Goal: Transaction & Acquisition: Purchase product/service

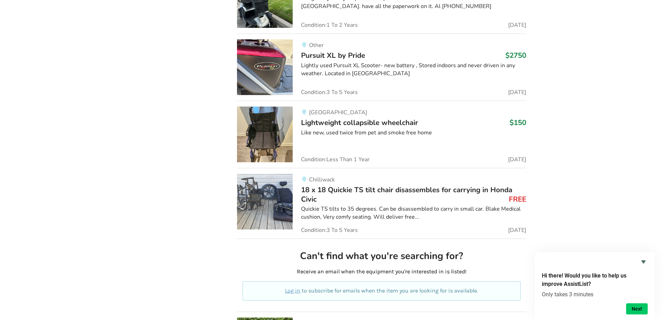
scroll to position [3386, 0]
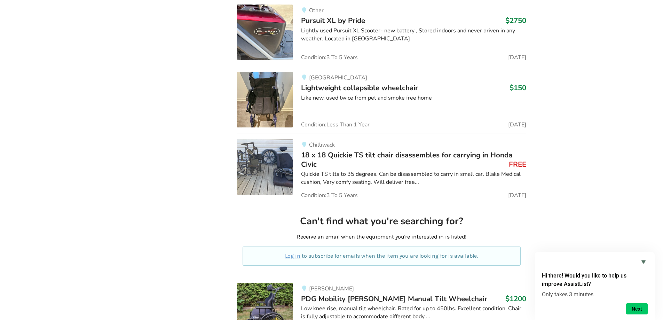
click at [264, 94] on img at bounding box center [265, 100] width 56 height 56
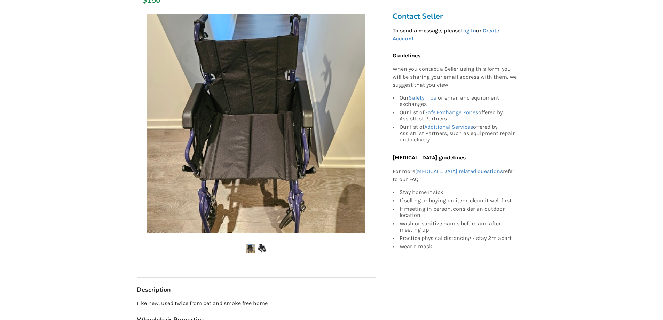
scroll to position [139, 0]
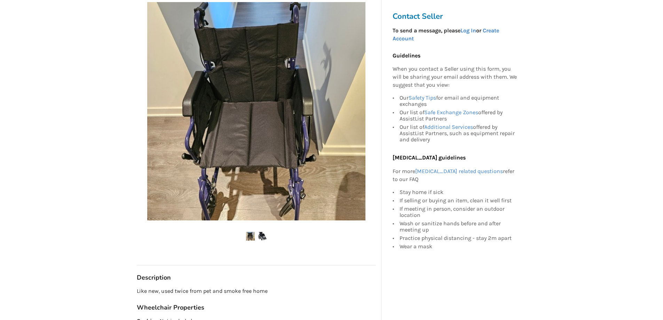
click at [393, 90] on div "Contact Seller To send a message, please Log In or Create Account Guidelines Wh…" at bounding box center [456, 135] width 139 height 257
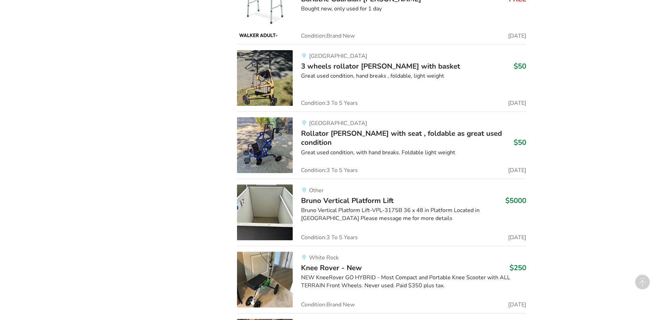
scroll to position [3755, 0]
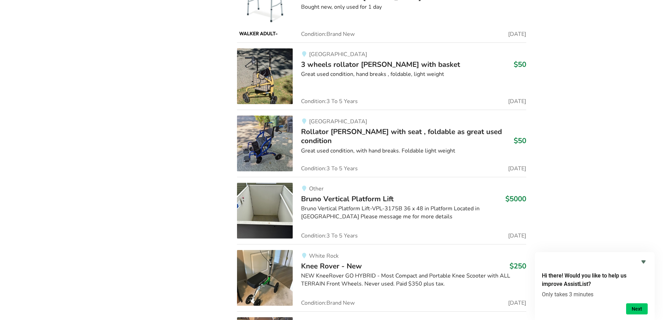
click at [262, 130] on img at bounding box center [265, 144] width 56 height 56
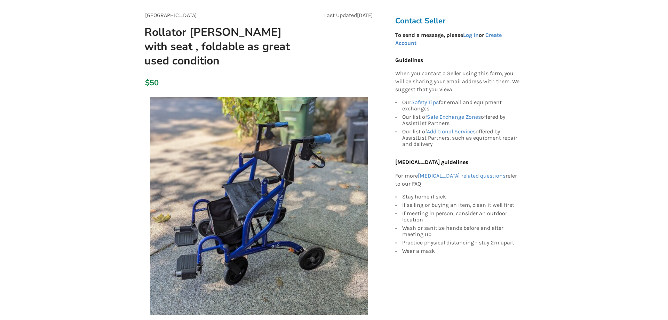
scroll to position [70, 0]
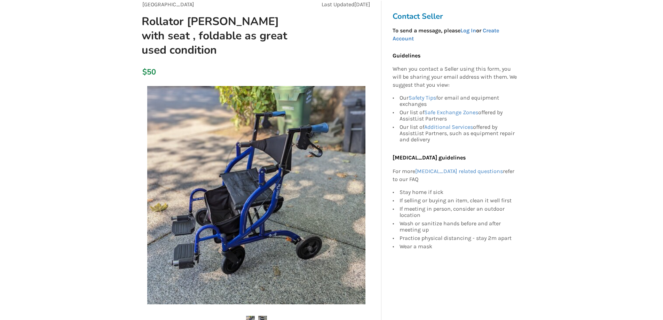
click at [280, 199] on img at bounding box center [256, 195] width 218 height 218
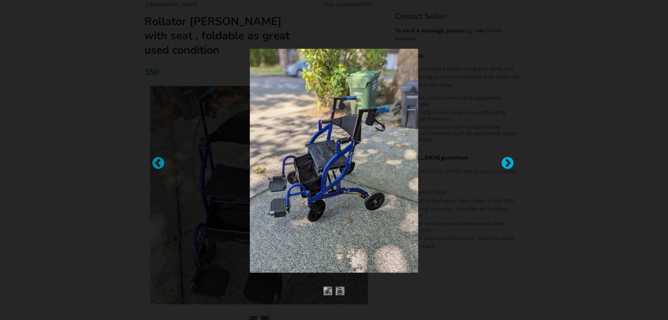
click at [507, 161] on div at bounding box center [504, 160] width 7 height 7
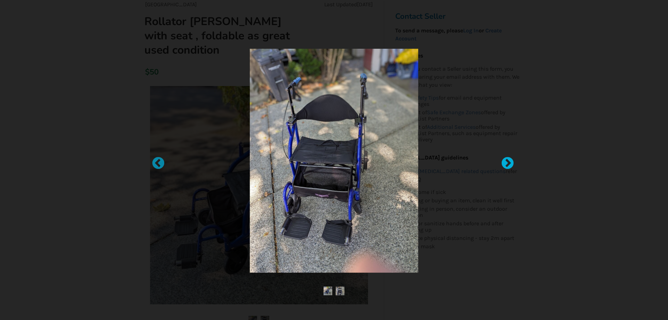
click at [508, 160] on div at bounding box center [504, 160] width 7 height 7
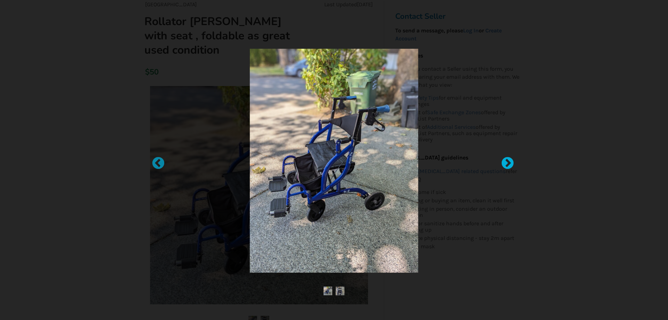
click at [508, 160] on div at bounding box center [504, 160] width 7 height 7
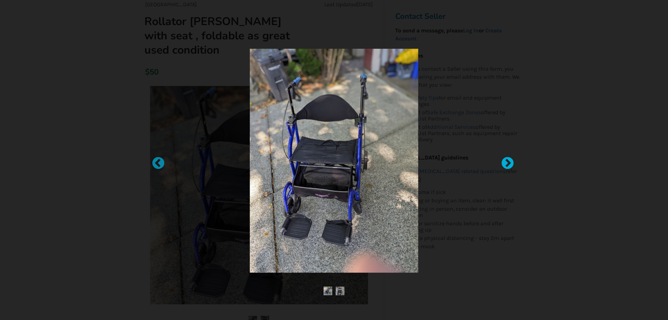
click at [508, 160] on div at bounding box center [504, 160] width 7 height 7
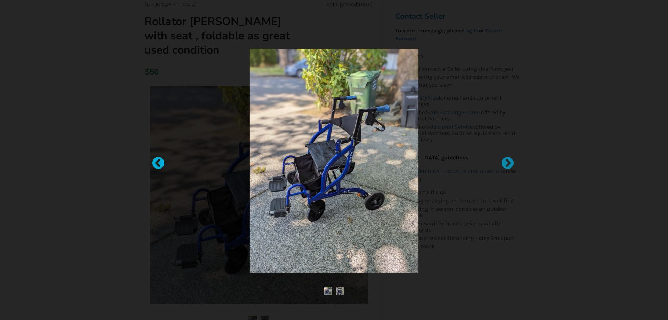
click at [157, 162] on div at bounding box center [154, 160] width 7 height 7
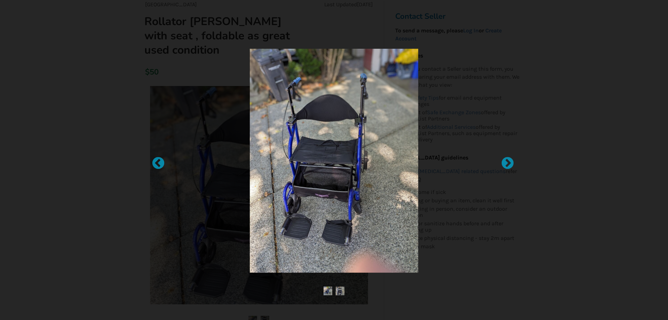
click at [392, 123] on img at bounding box center [334, 161] width 168 height 224
click at [436, 16] on div at bounding box center [334, 160] width 668 height 320
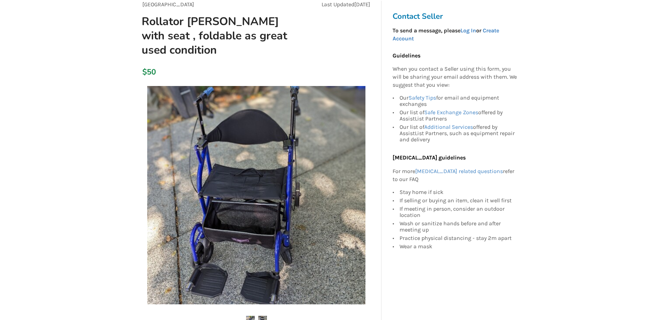
click at [361, 124] on img at bounding box center [256, 195] width 218 height 218
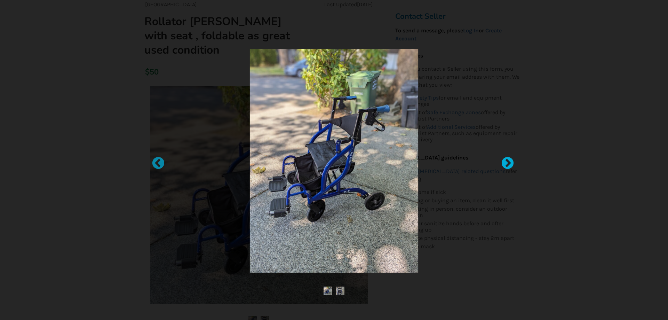
click at [507, 161] on div at bounding box center [504, 160] width 7 height 7
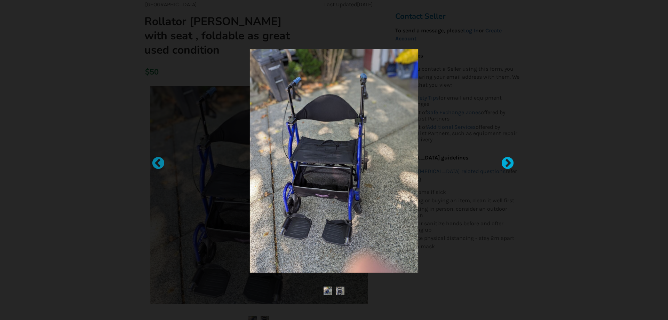
click at [507, 161] on div at bounding box center [504, 160] width 7 height 7
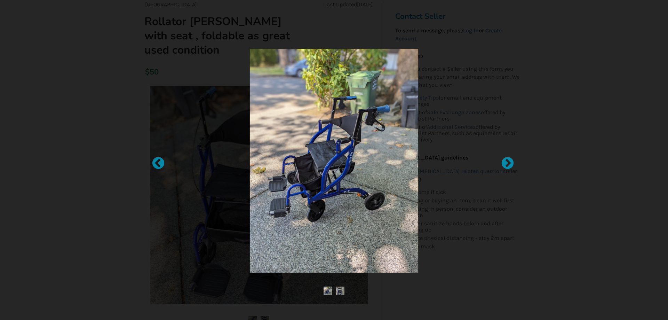
click at [384, 145] on img at bounding box center [334, 161] width 168 height 224
